Goal: Task Accomplishment & Management: Complete application form

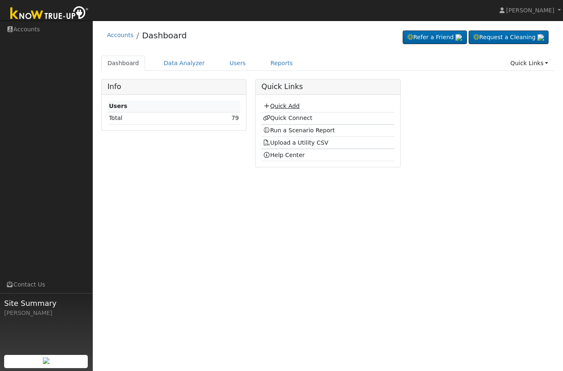
click at [276, 106] on link "Quick Add" at bounding box center [281, 106] width 37 height 7
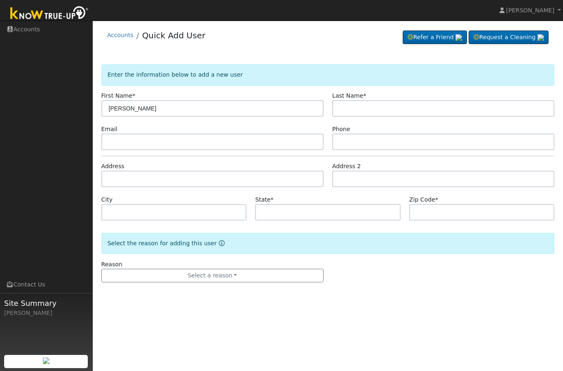
type input "Andrew"
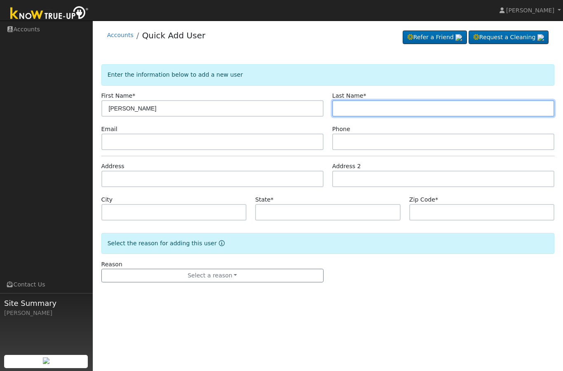
click at [376, 112] on input "text" at bounding box center [443, 108] width 222 height 16
type input "Aguilar"
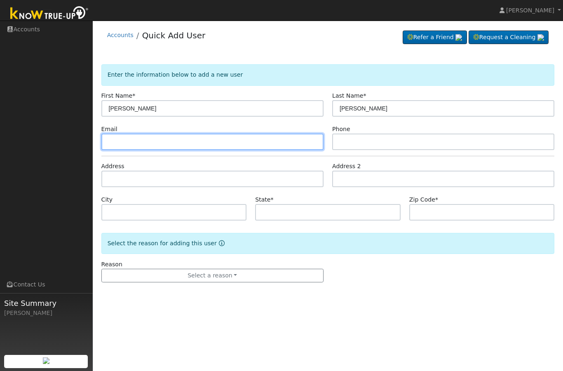
click at [255, 146] on input "text" at bounding box center [212, 142] width 222 height 16
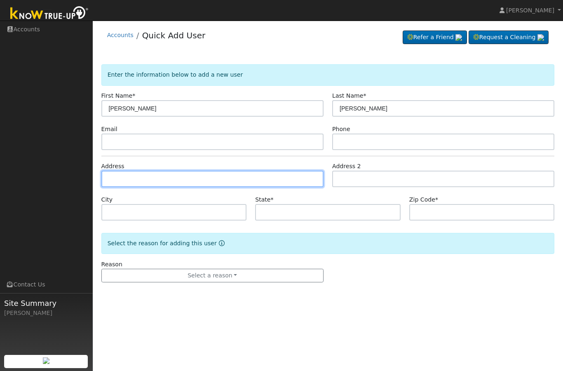
click at [257, 172] on input "text" at bounding box center [212, 179] width 222 height 16
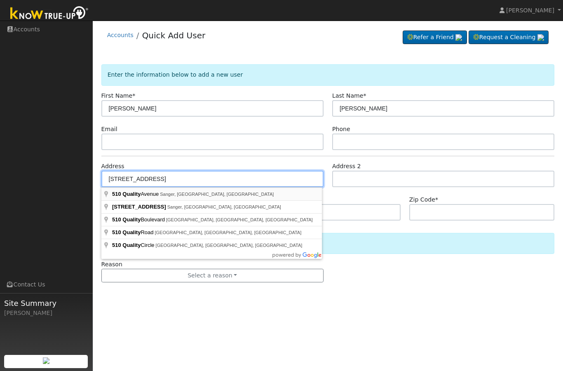
type input "510 Quality Avenue"
type input "Sanger"
type input "CA"
type input "93657"
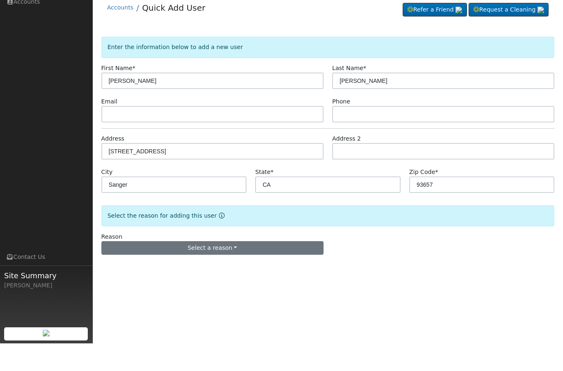
click at [257, 269] on button "Select a reason" at bounding box center [212, 276] width 222 height 14
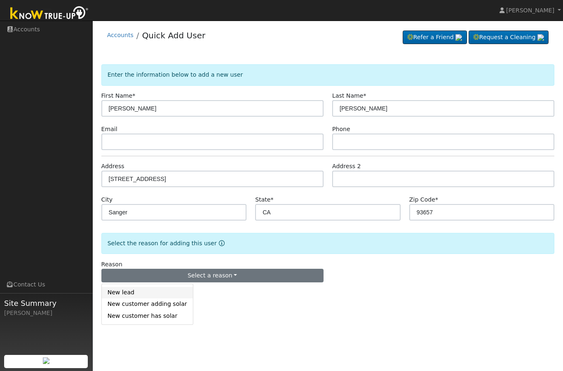
click at [176, 288] on link "New lead" at bounding box center [147, 293] width 91 height 12
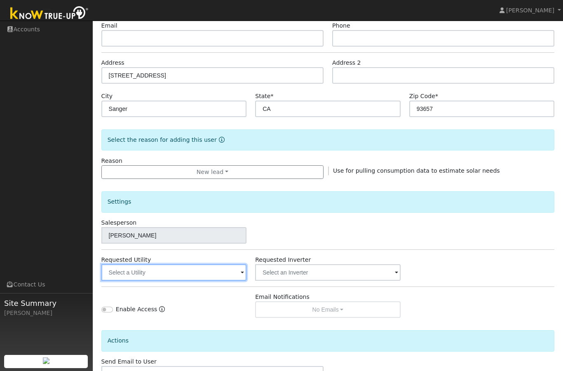
click at [201, 278] on input "text" at bounding box center [173, 272] width 145 height 16
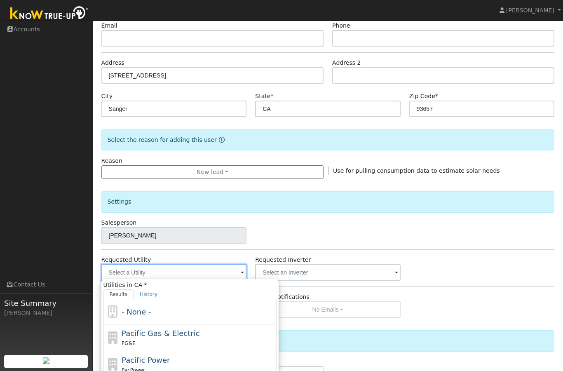
scroll to position [103, 0]
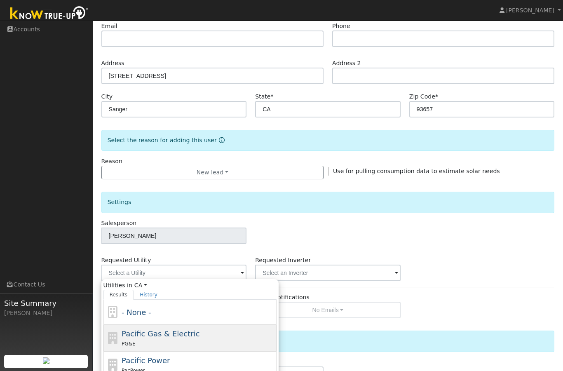
click at [205, 330] on div "Pacific Gas & Electric PG&E" at bounding box center [198, 338] width 153 height 20
type input "Pacific Gas & Electric"
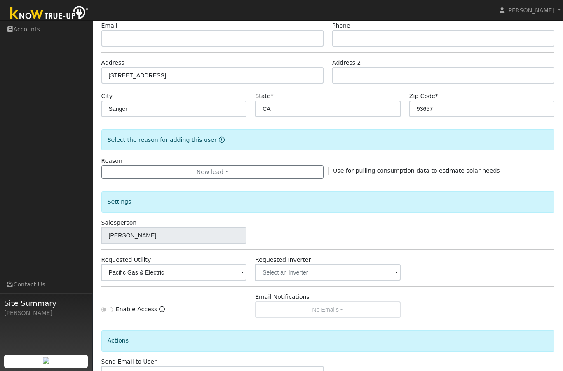
click at [247, 287] on div "Settings Salesperson Elijah Quezada Requested Utility Pacific Gas & Electric Re…" at bounding box center [327, 248] width 453 height 139
click at [269, 276] on input "text" at bounding box center [327, 273] width 145 height 16
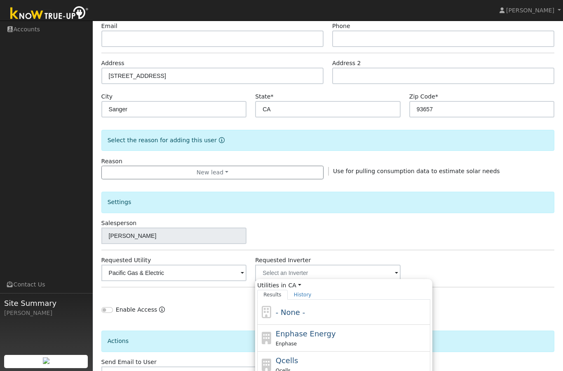
click at [307, 237] on div "Salesperson Elijah Quezada" at bounding box center [328, 231] width 462 height 25
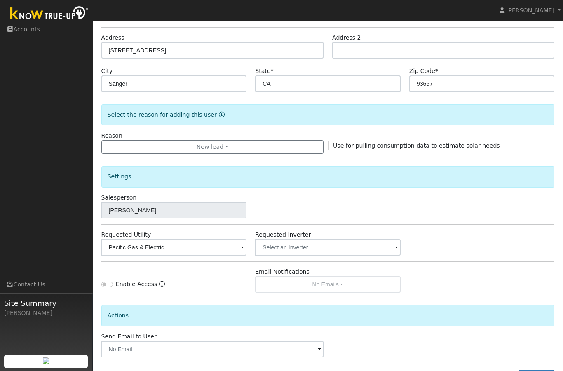
scroll to position [128, 0]
click at [480, 370] on label "Connect Now" at bounding box center [489, 377] width 46 height 9
click at [472, 370] on input "Connect Now" at bounding box center [469, 378] width 6 height 6
checkbox input "true"
click at [534, 370] on button "Add User" at bounding box center [537, 377] width 36 height 14
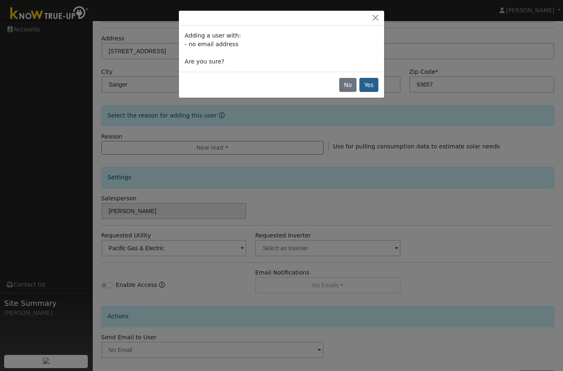
click at [367, 91] on button "Yes" at bounding box center [368, 85] width 19 height 14
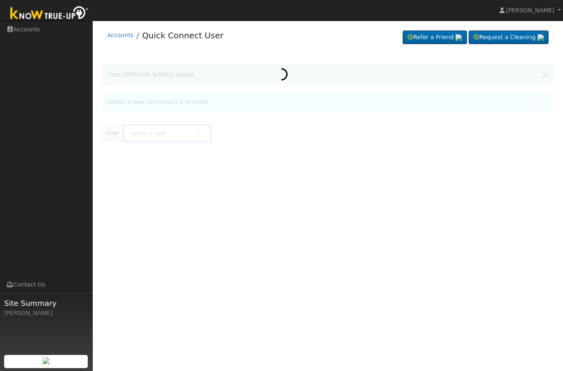
type input "Andrew Aguilar"
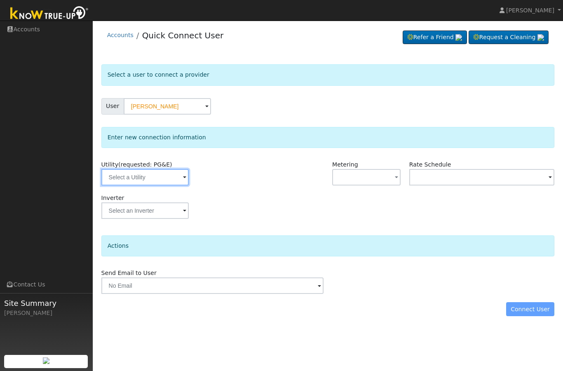
click at [145, 185] on input "text" at bounding box center [144, 177] width 87 height 16
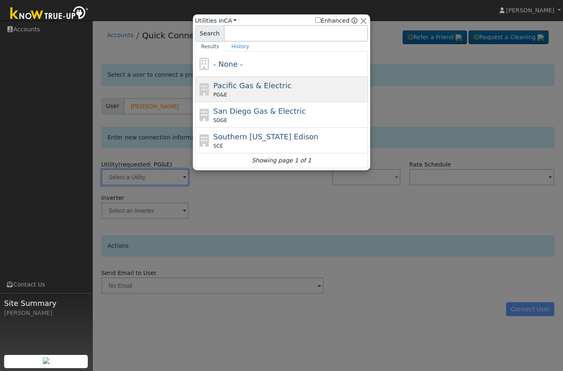
click at [250, 88] on span "Pacific Gas & Electric" at bounding box center [252, 85] width 78 height 9
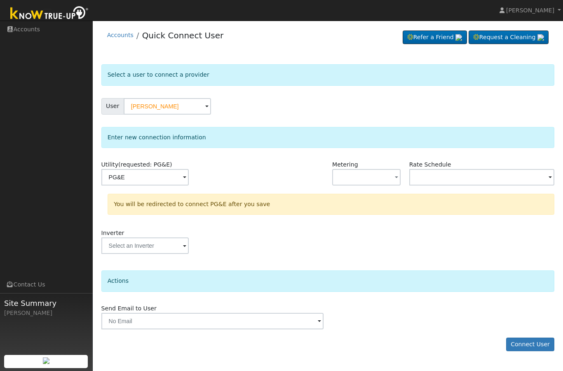
type input "PG&E"
click at [538, 340] on button "Connect User" at bounding box center [530, 344] width 49 height 14
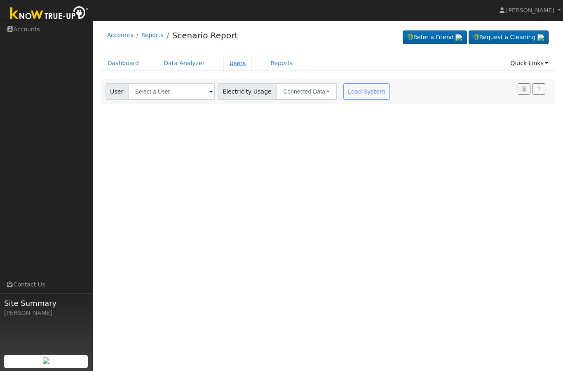
click at [235, 67] on link "Users" at bounding box center [237, 63] width 29 height 15
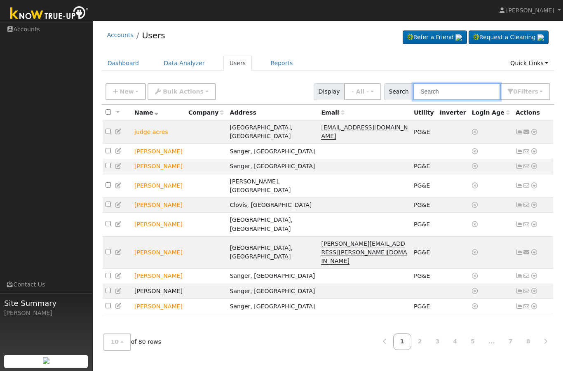
click at [475, 93] on input "text" at bounding box center [456, 91] width 87 height 17
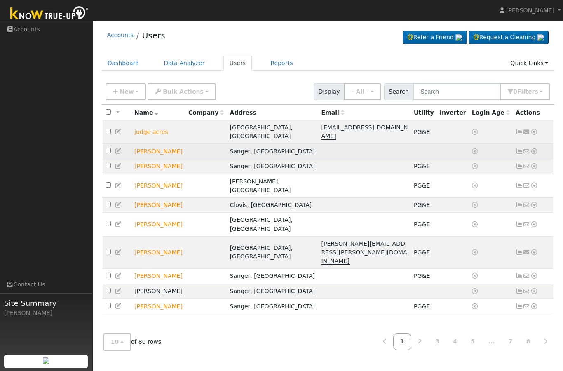
click at [535, 148] on icon at bounding box center [533, 151] width 7 height 6
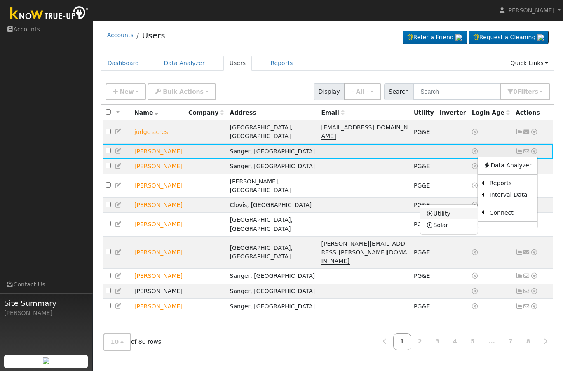
click at [455, 208] on link "Utility" at bounding box center [448, 214] width 57 height 12
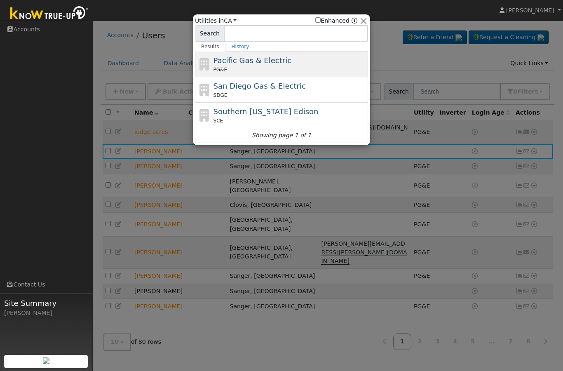
click at [305, 62] on div "Pacific Gas & Electric PG&E" at bounding box center [289, 64] width 153 height 19
